Goal: Task Accomplishment & Management: Complete application form

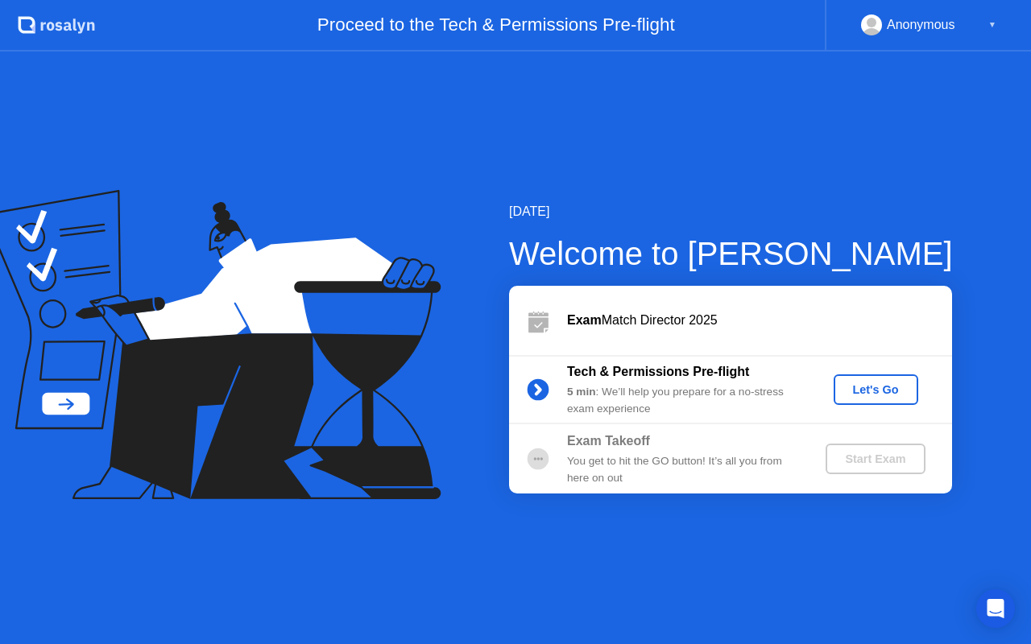
drag, startPoint x: 667, startPoint y: 339, endPoint x: 672, endPoint y: 0, distance: 339.1
click at [667, 315] on div "Exam Match Director 2025" at bounding box center [730, 320] width 443 height 69
click at [544, 111] on div "[DATE] Welcome to [PERSON_NAME] Exam Match Director 2025 Tech & Permissions Pre…" at bounding box center [515, 348] width 1031 height 593
click at [879, 396] on div "Let's Go" at bounding box center [876, 389] width 72 height 13
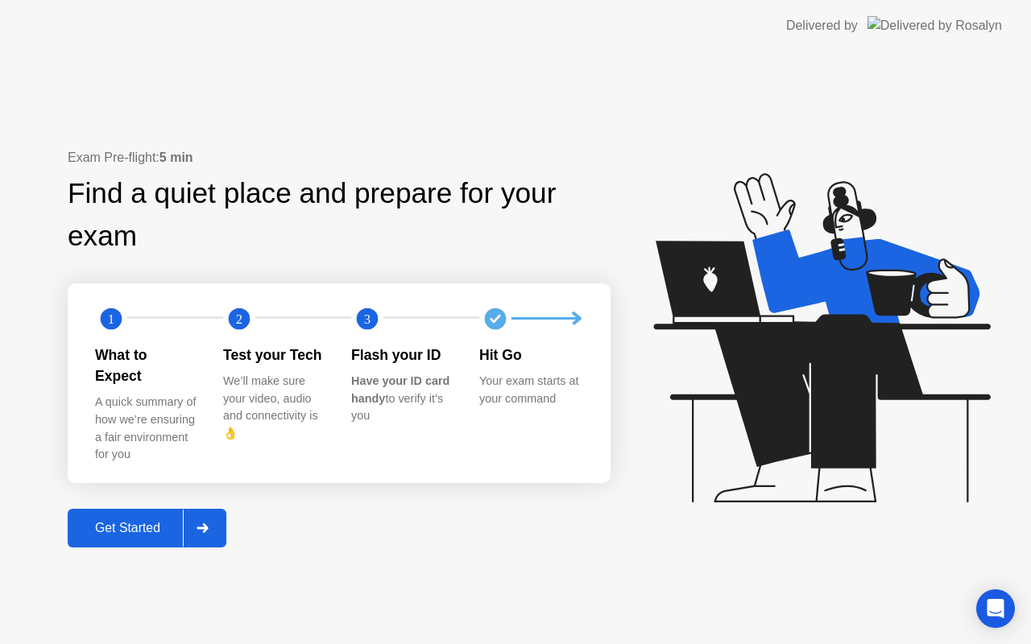
click at [127, 521] on div "Get Started" at bounding box center [127, 528] width 110 height 14
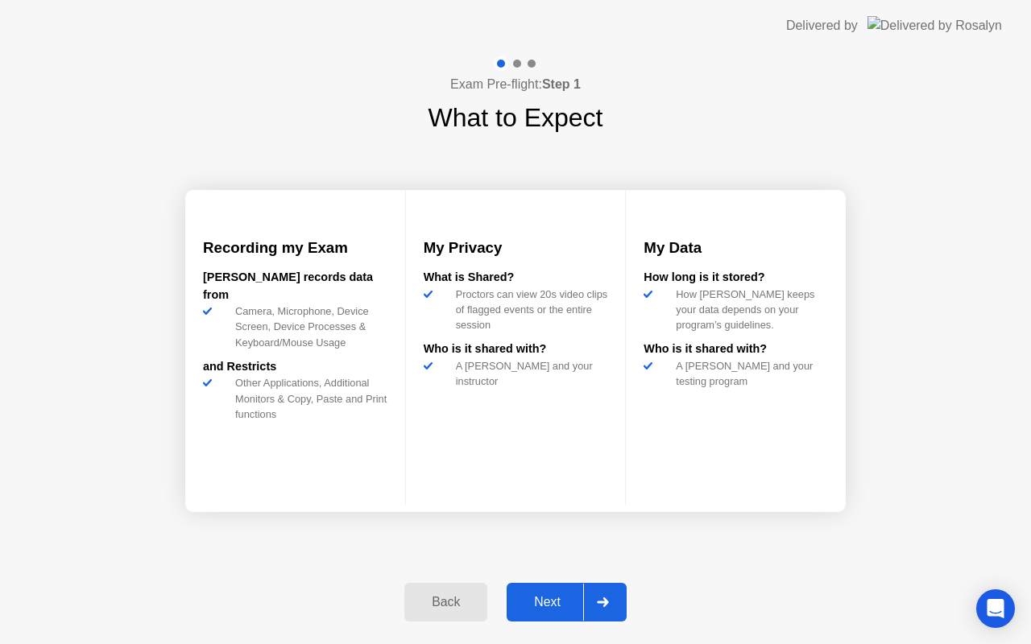
click at [540, 603] on div "Next" at bounding box center [547, 602] width 72 height 14
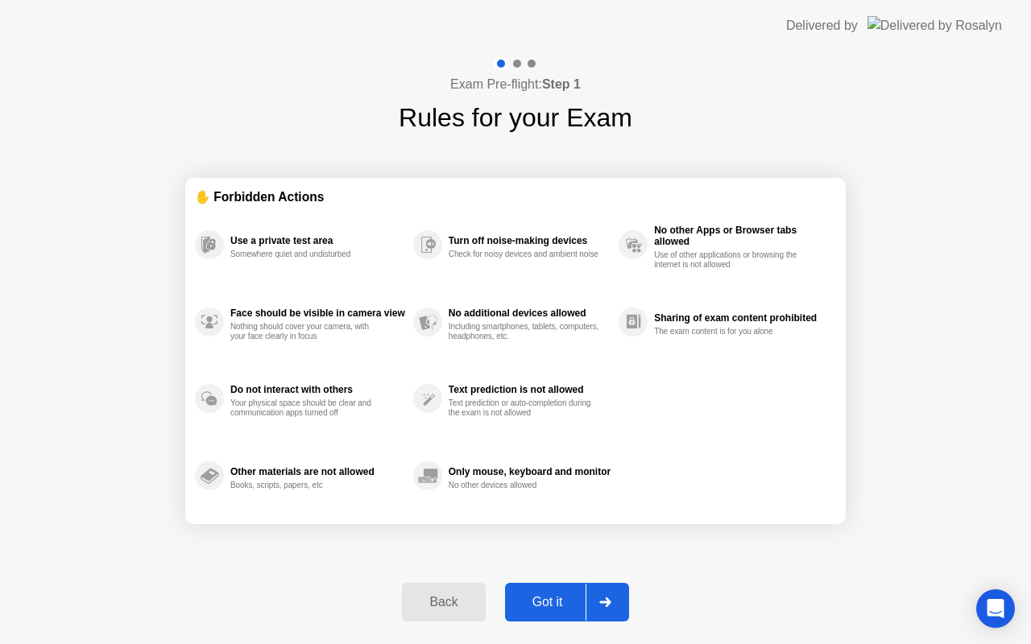
click at [540, 603] on div "Got it" at bounding box center [548, 602] width 76 height 14
select select "**********"
select select "*******"
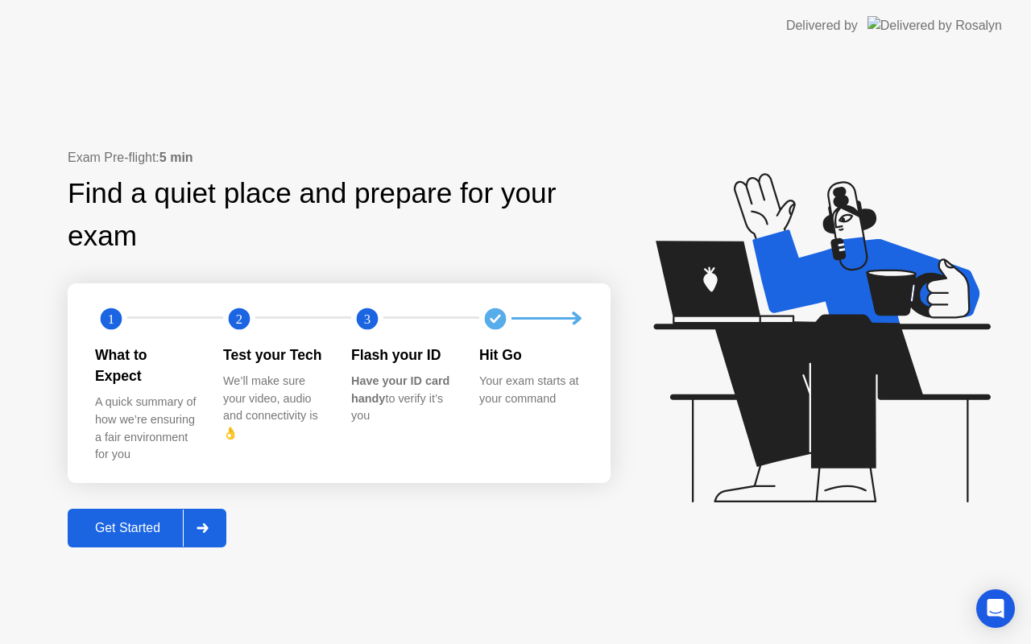
click at [114, 521] on div "Get Started" at bounding box center [127, 528] width 110 height 14
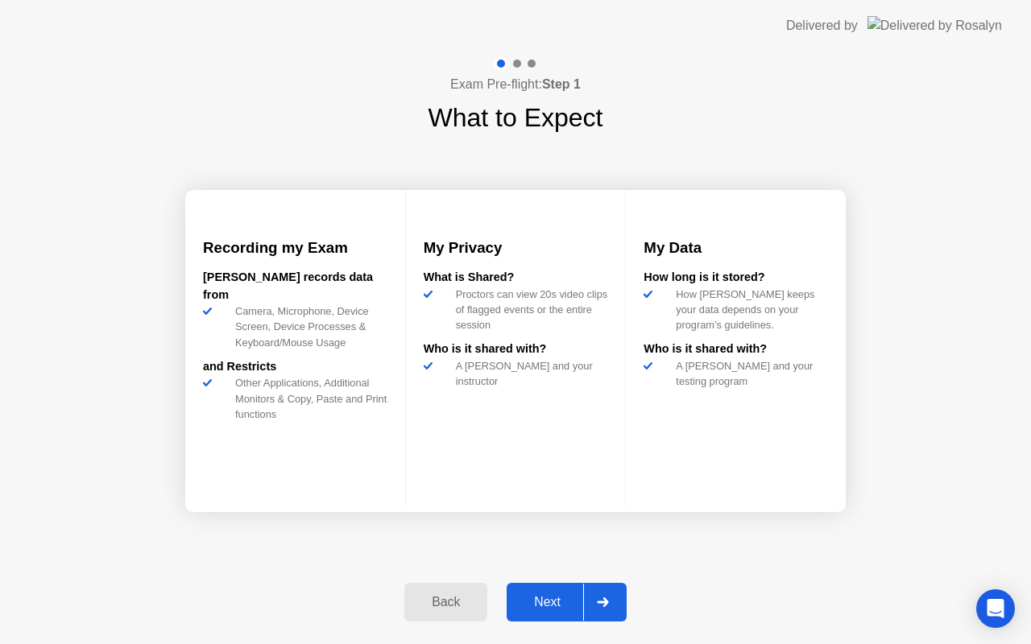
click at [544, 602] on div "Next" at bounding box center [547, 602] width 72 height 14
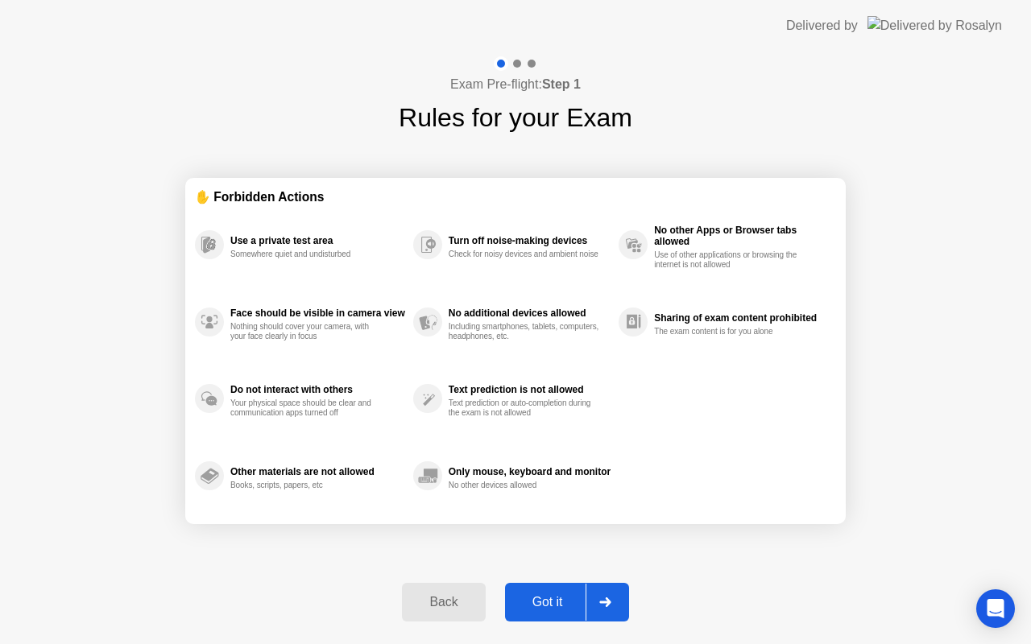
click at [544, 602] on div "Got it" at bounding box center [548, 602] width 76 height 14
select select "**********"
select select "*******"
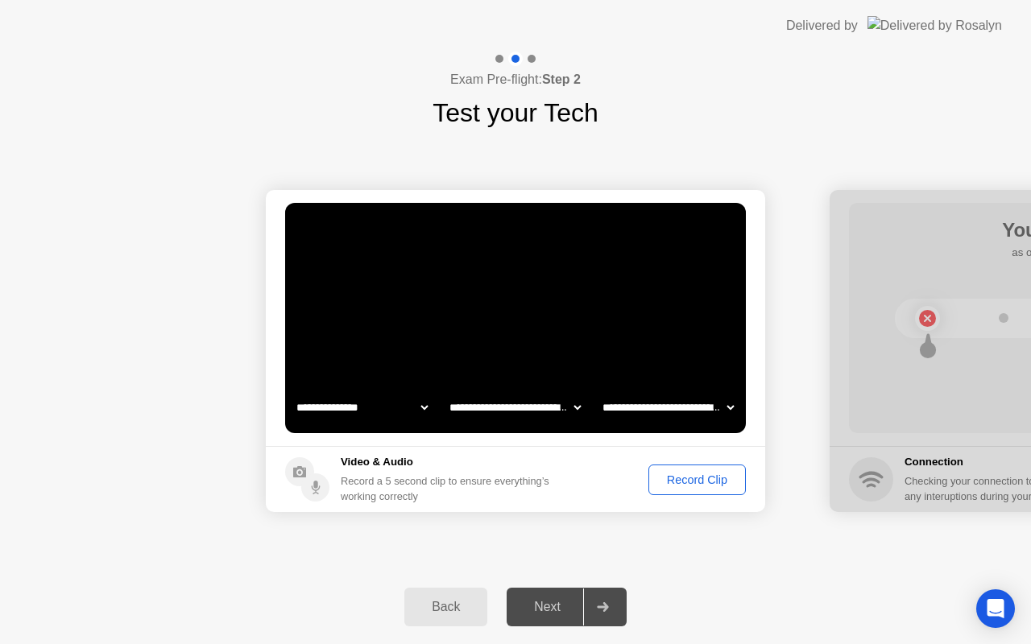
click at [688, 474] on div "Record Clip" at bounding box center [697, 479] width 86 height 13
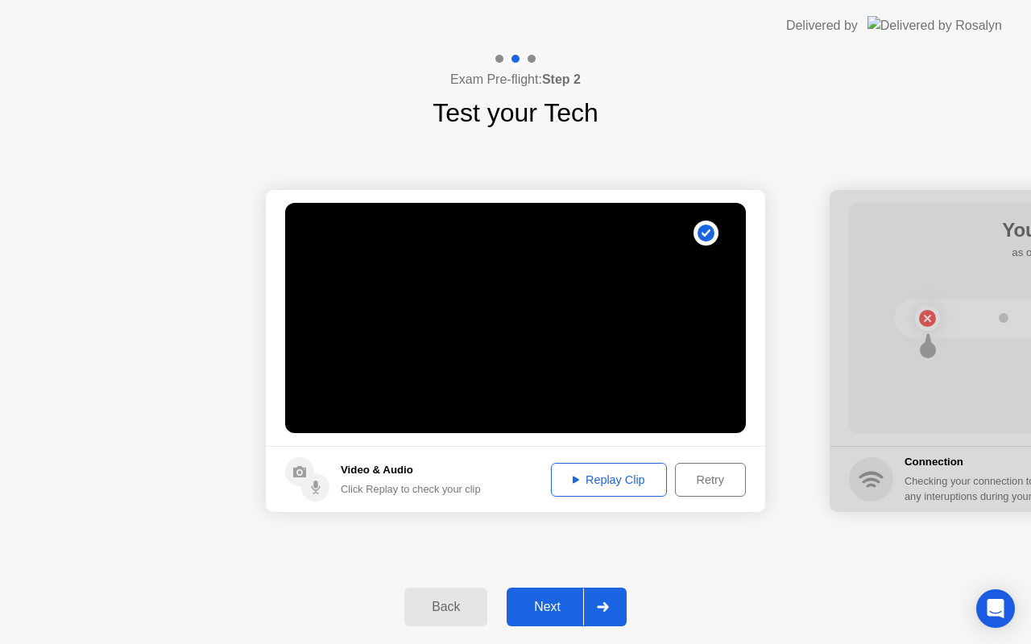
click at [544, 606] on div "Next" at bounding box center [547, 607] width 72 height 14
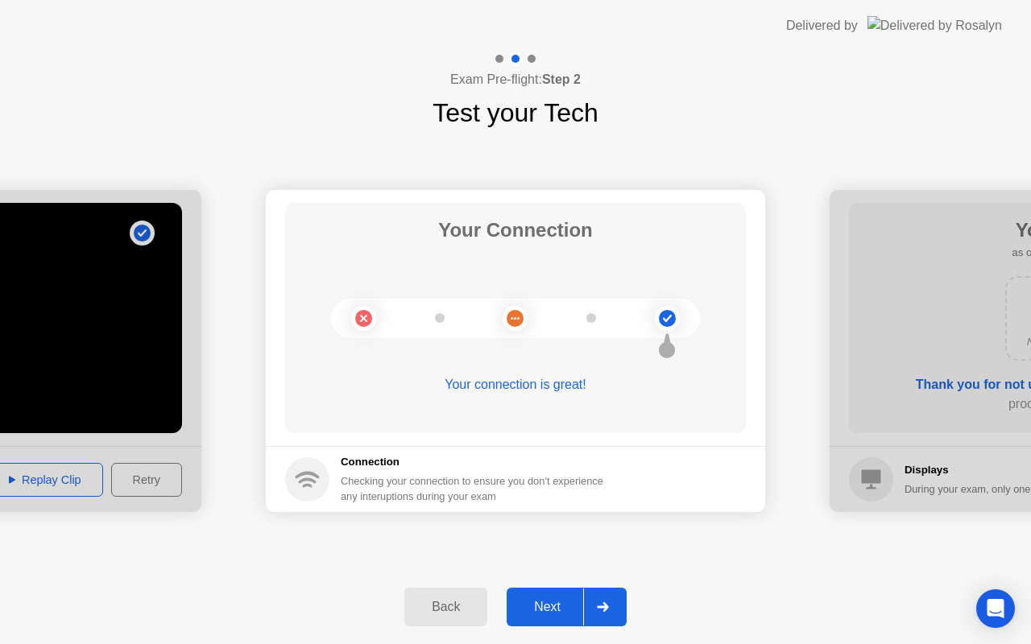
click at [548, 602] on div "Next" at bounding box center [547, 607] width 72 height 14
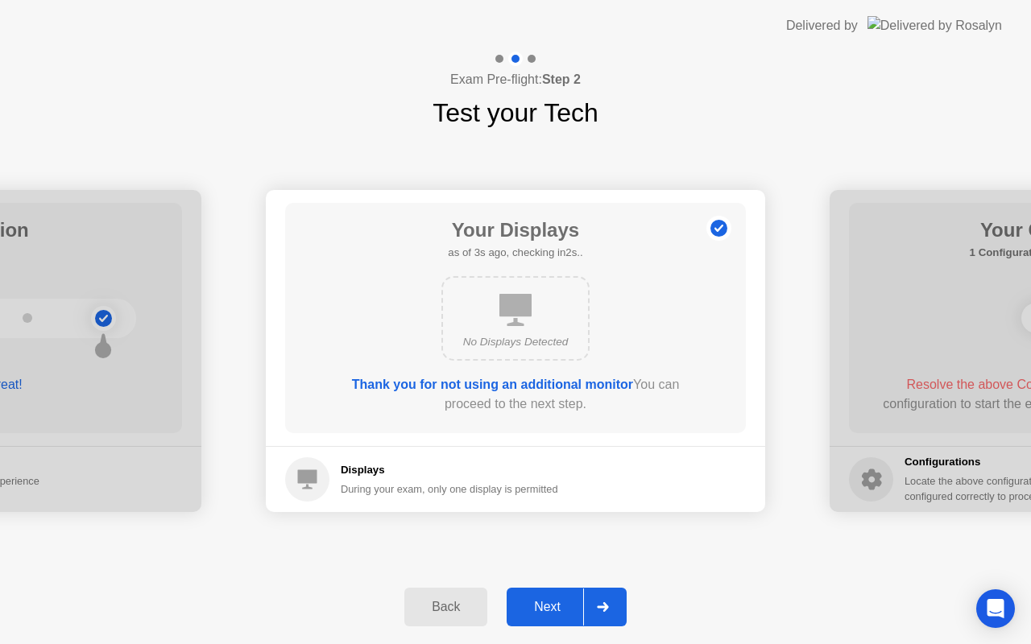
click at [526, 319] on icon at bounding box center [515, 310] width 32 height 32
click at [536, 384] on b "Thank you for not using an additional monitor" at bounding box center [492, 385] width 281 height 14
click at [548, 614] on div "Next" at bounding box center [547, 607] width 72 height 14
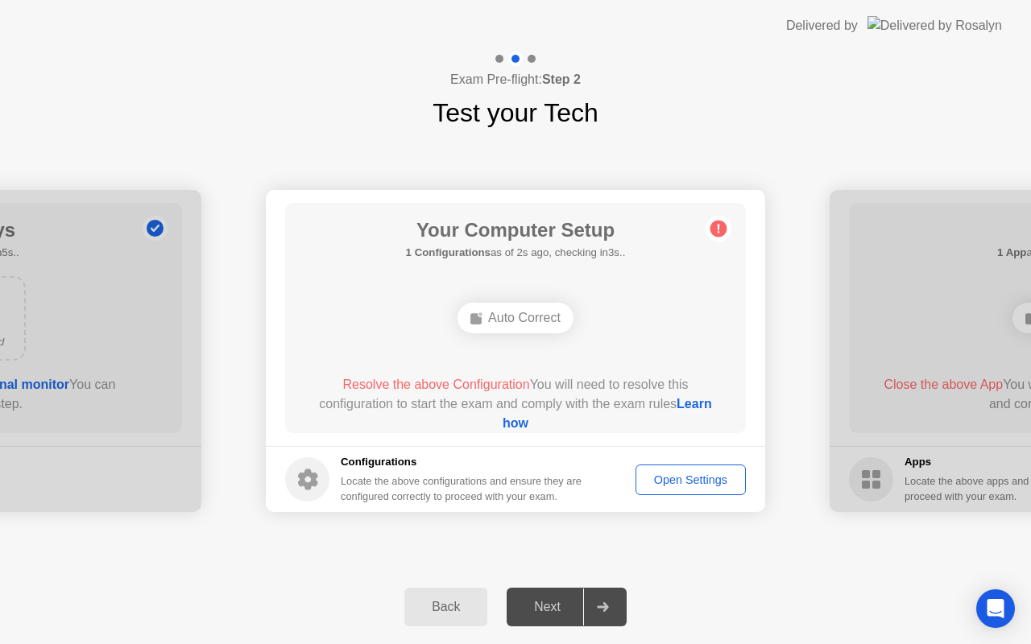
click at [662, 478] on div "Open Settings" at bounding box center [690, 479] width 99 height 13
click at [672, 490] on button "Open Settings" at bounding box center [690, 480] width 110 height 31
click at [684, 476] on div "Open Settings" at bounding box center [690, 479] width 99 height 13
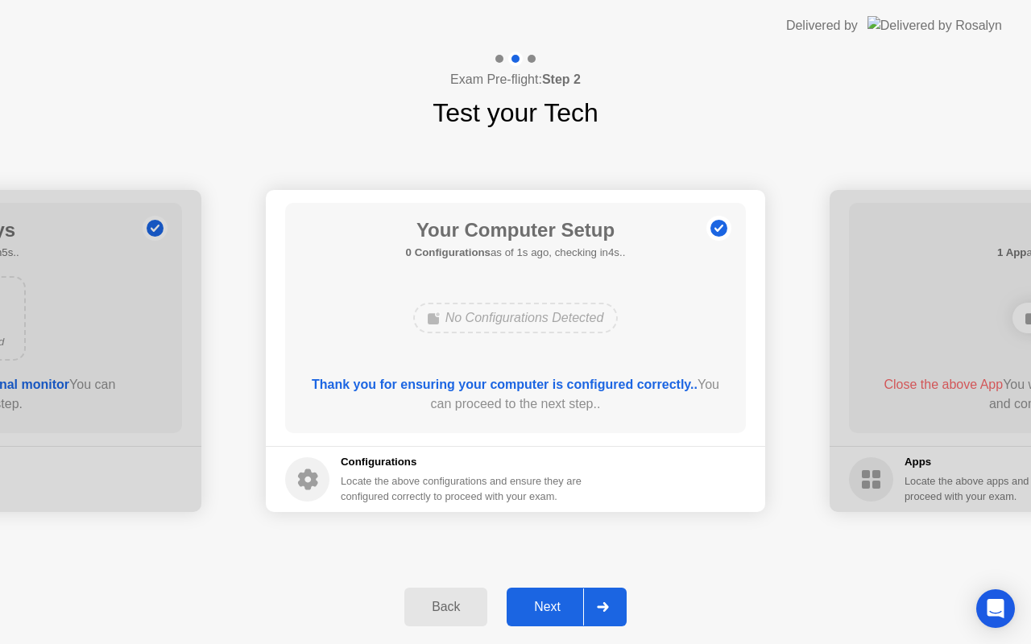
click at [567, 602] on div "Next" at bounding box center [547, 607] width 72 height 14
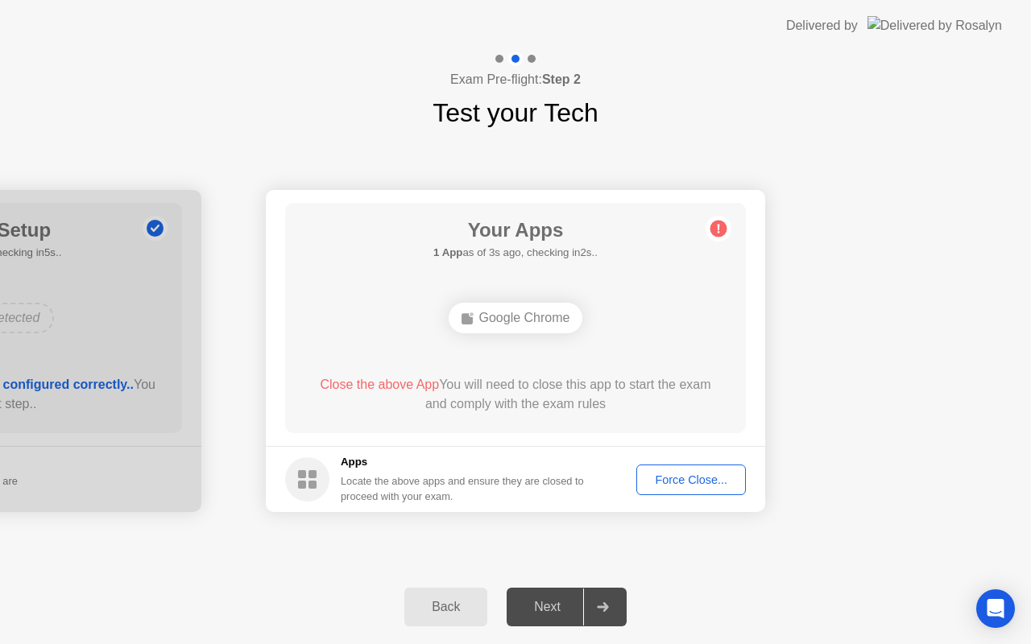
click at [664, 469] on button "Force Close..." at bounding box center [691, 480] width 110 height 31
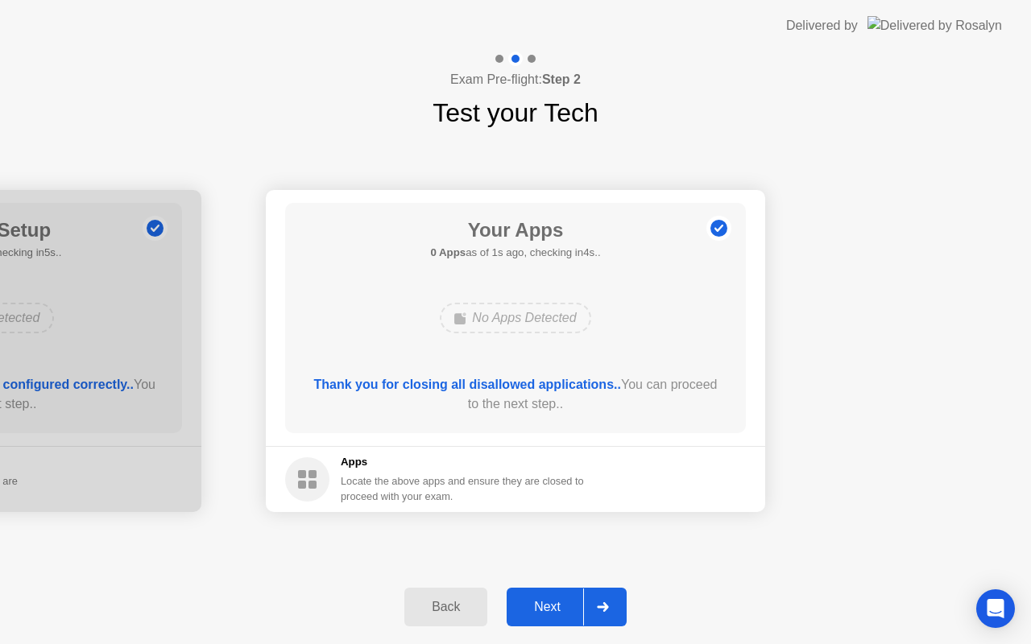
click at [544, 597] on button "Next" at bounding box center [567, 607] width 120 height 39
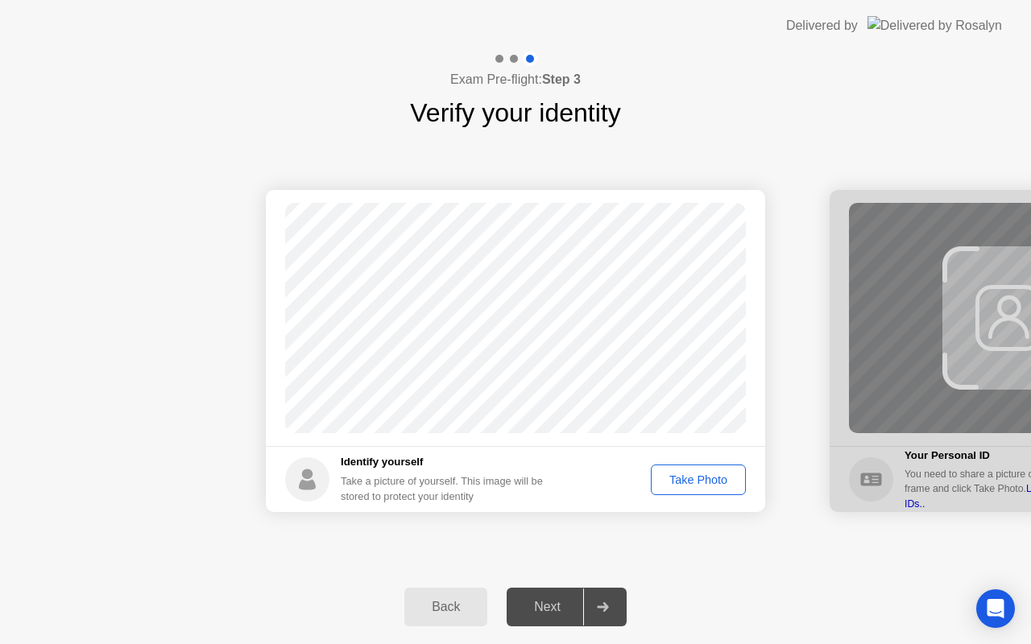
click at [712, 477] on div "Take Photo" at bounding box center [698, 479] width 84 height 13
click at [542, 612] on div "Next" at bounding box center [547, 607] width 72 height 14
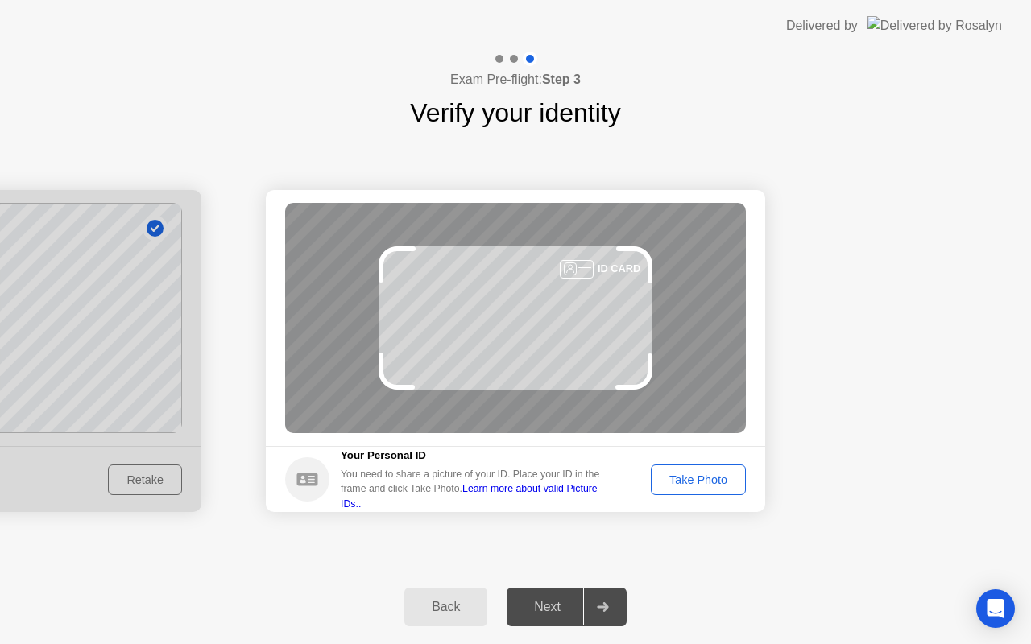
click at [689, 478] on div "Take Photo" at bounding box center [698, 479] width 84 height 13
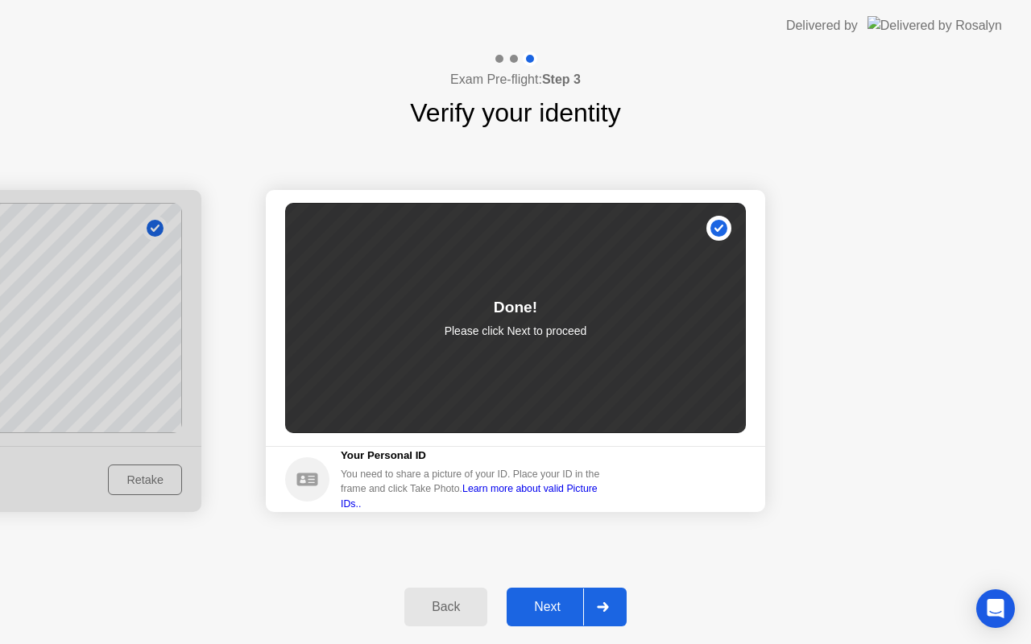
click at [602, 600] on div at bounding box center [602, 607] width 39 height 37
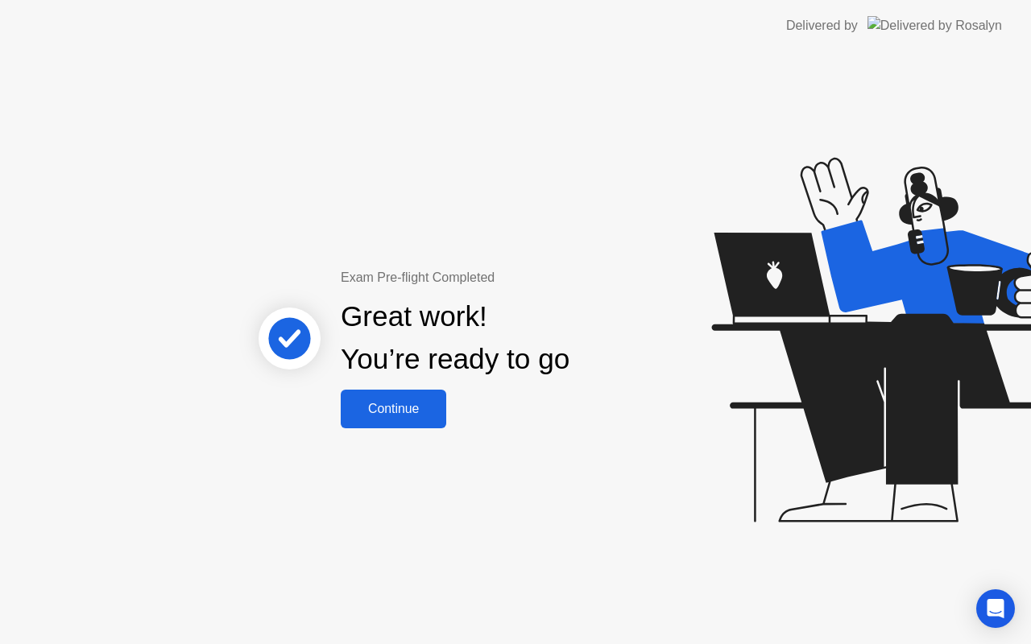
click at [411, 428] on div "Exam Pre-flight Completed Great work! You’re ready to go Continue" at bounding box center [515, 348] width 1031 height 593
click at [411, 416] on div "Continue" at bounding box center [393, 409] width 96 height 14
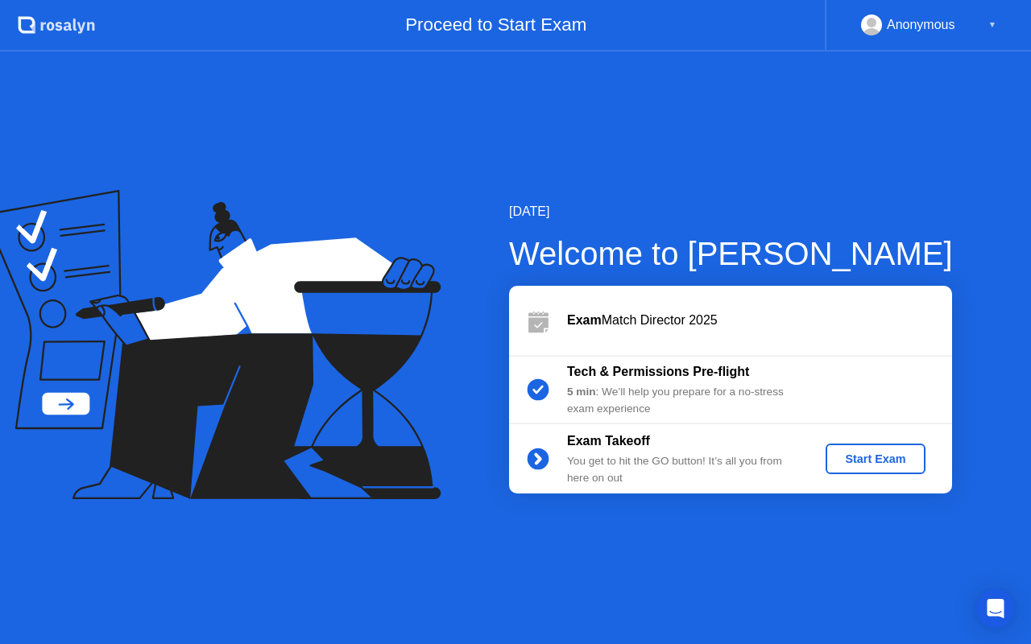
click at [874, 465] on div "Start Exam" at bounding box center [875, 459] width 86 height 13
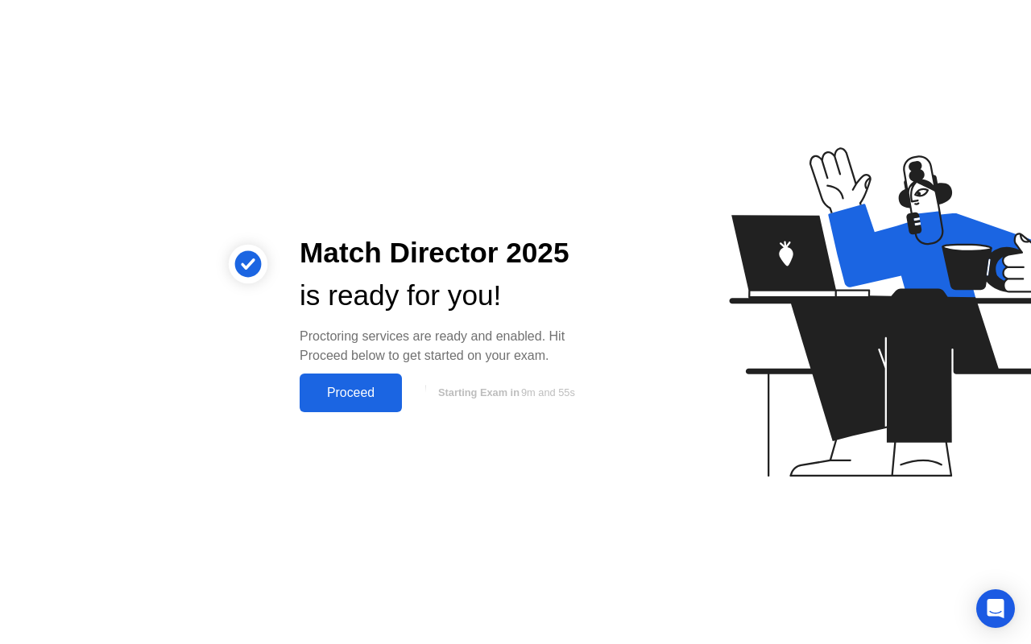
click at [324, 396] on div "Proceed" at bounding box center [350, 393] width 93 height 14
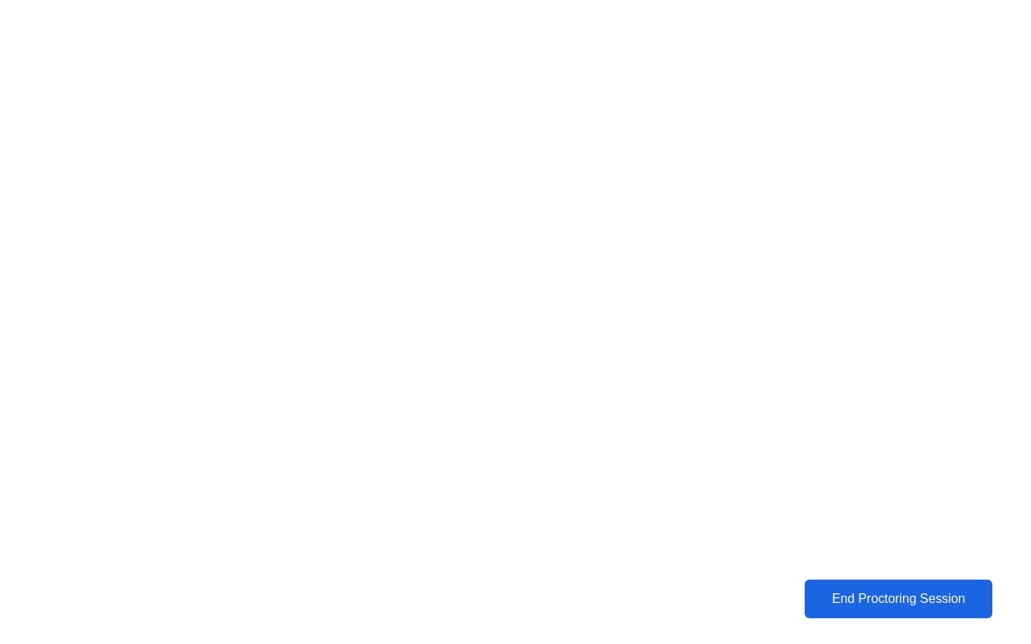
click at [880, 602] on div "End Proctoring Session" at bounding box center [898, 599] width 178 height 14
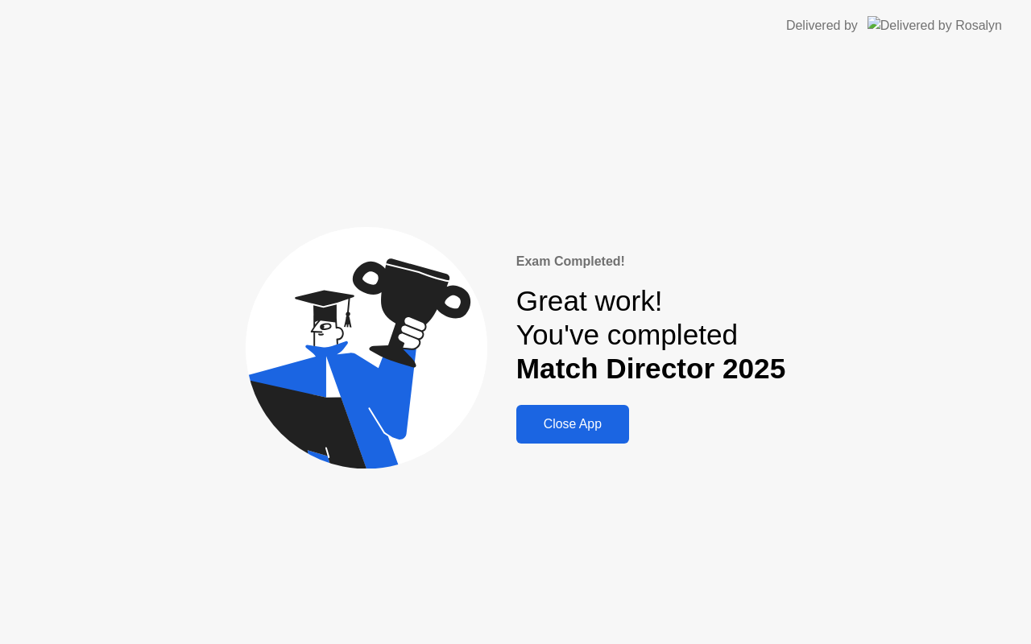
click at [560, 422] on div "Close App" at bounding box center [572, 424] width 103 height 14
